Goal: Information Seeking & Learning: Check status

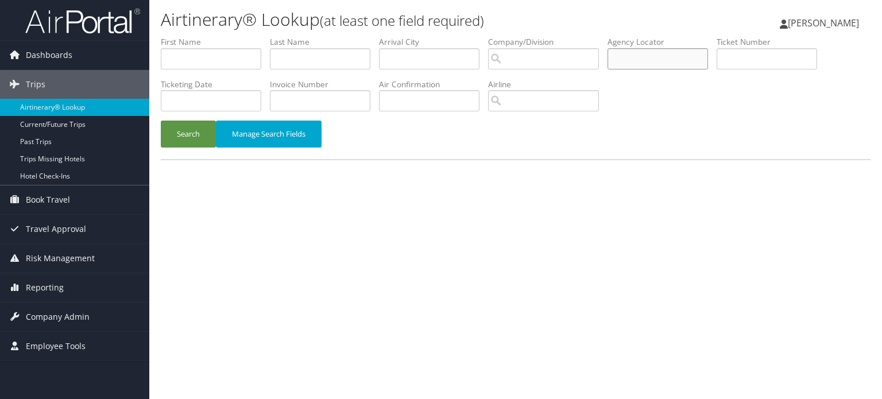
click at [668, 55] on input "text" at bounding box center [657, 58] width 100 height 21
paste input "CNM4BN"
click at [181, 123] on button "Search" at bounding box center [188, 134] width 55 height 27
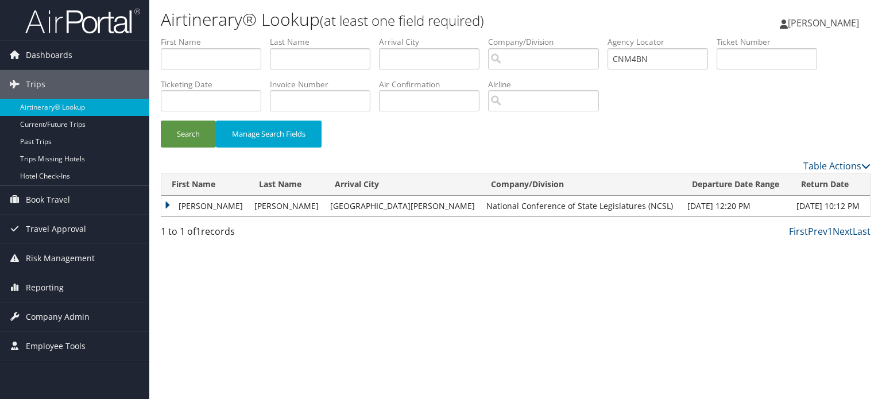
click at [168, 205] on td "RICKY" at bounding box center [204, 206] width 87 height 21
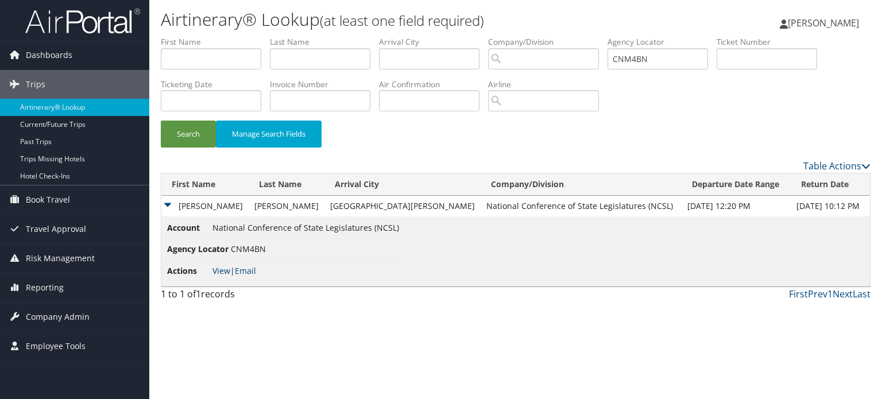
click at [225, 273] on link "View" at bounding box center [221, 270] width 18 height 11
drag, startPoint x: 663, startPoint y: 61, endPoint x: 481, endPoint y: 68, distance: 182.7
click at [504, 36] on ul "First Name Last Name Departure City Arrival City Company/Division Airport/City …" at bounding box center [516, 36] width 710 height 0
paste input "DB31WQ"
type input "DB31WQ"
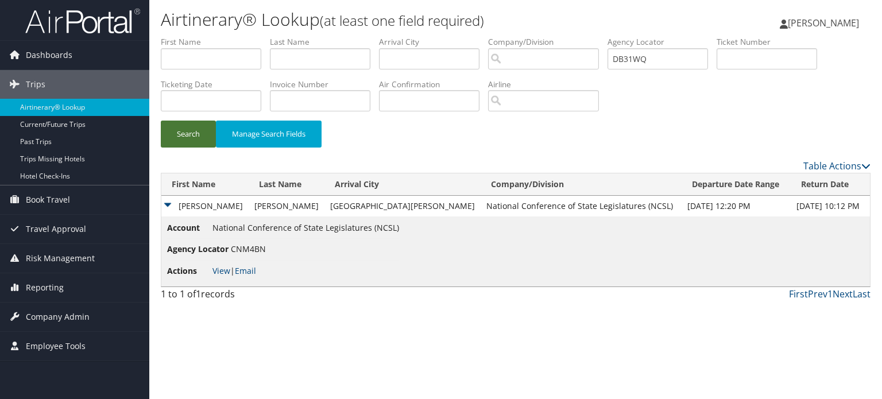
click at [191, 137] on button "Search" at bounding box center [188, 134] width 55 height 27
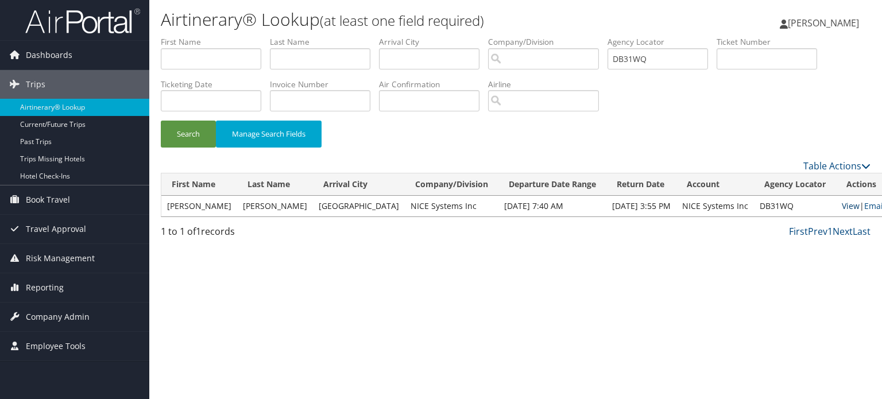
click at [842, 207] on link "View" at bounding box center [851, 205] width 18 height 11
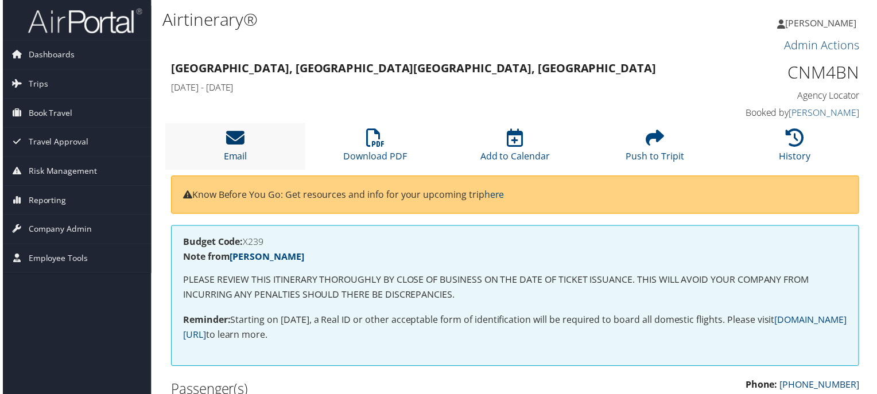
click at [234, 140] on icon at bounding box center [234, 139] width 18 height 18
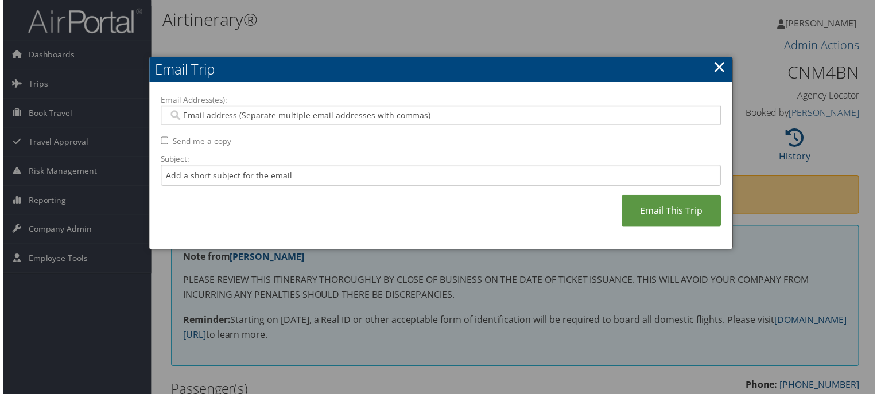
click at [453, 120] on input "Email Address(es):" at bounding box center [441, 115] width 549 height 11
paste input "[EMAIL_ADDRESS][PERSON_NAME][DOMAIN_NAME]"
type input "[EMAIL_ADDRESS][PERSON_NAME][DOMAIN_NAME]"
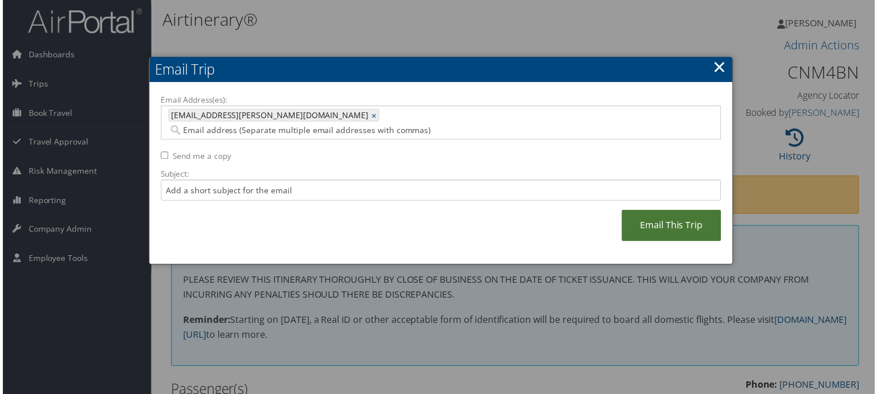
click at [644, 211] on link "Email This Trip" at bounding box center [673, 227] width 100 height 32
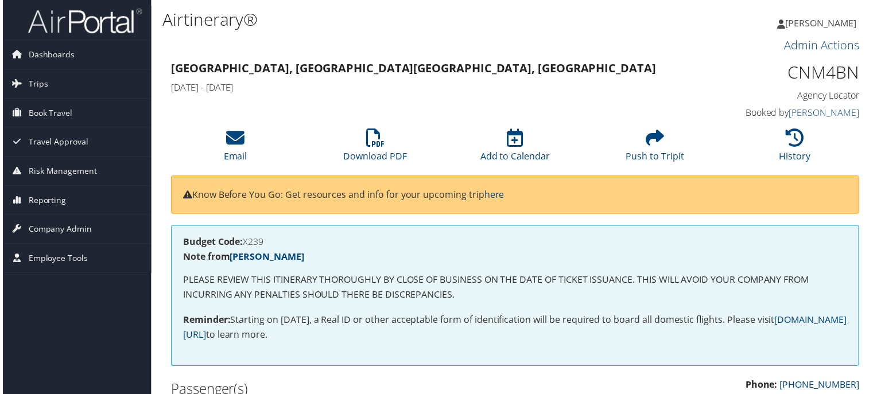
click at [811, 75] on h1 "CNM4BN" at bounding box center [782, 73] width 160 height 24
copy h1 "CNM4BN"
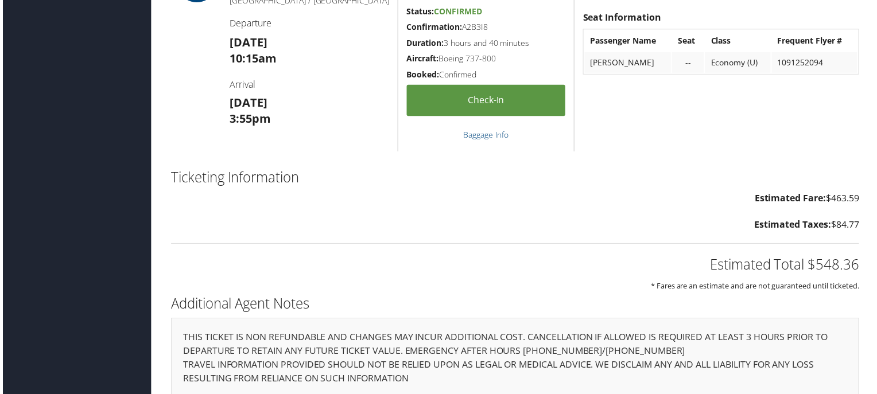
scroll to position [1318, 0]
